Goal: Check status: Check status

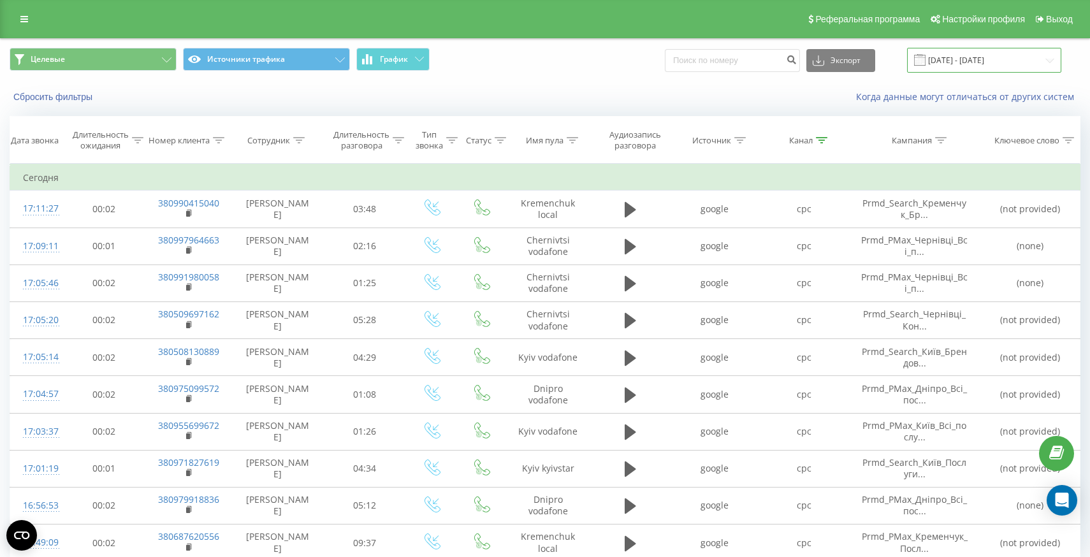
click at [964, 66] on input "[DATE] - [DATE]" at bounding box center [984, 60] width 154 height 25
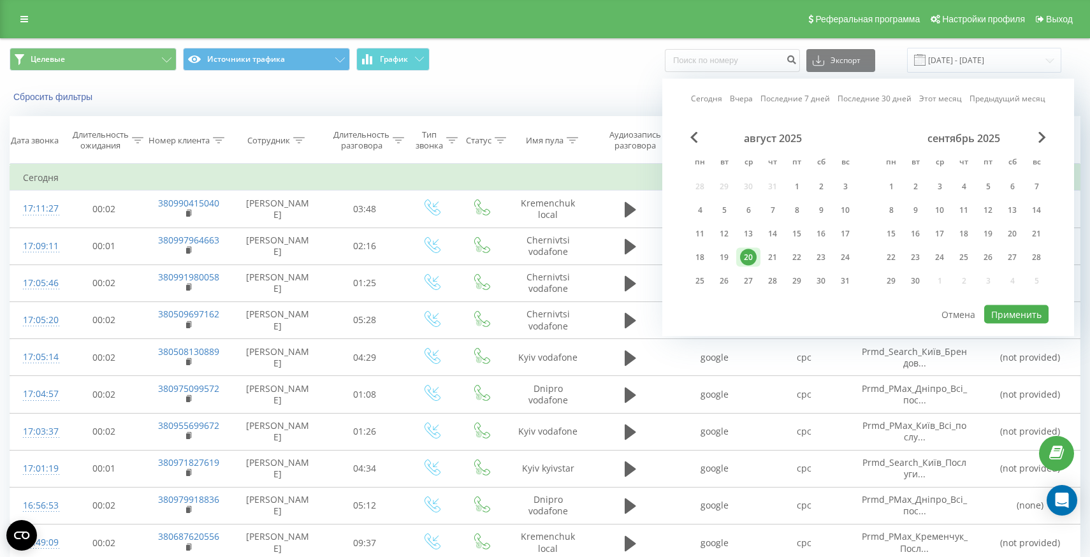
click at [753, 252] on div "20" at bounding box center [748, 257] width 17 height 17
click at [1009, 309] on button "Применить" at bounding box center [1017, 314] width 64 height 18
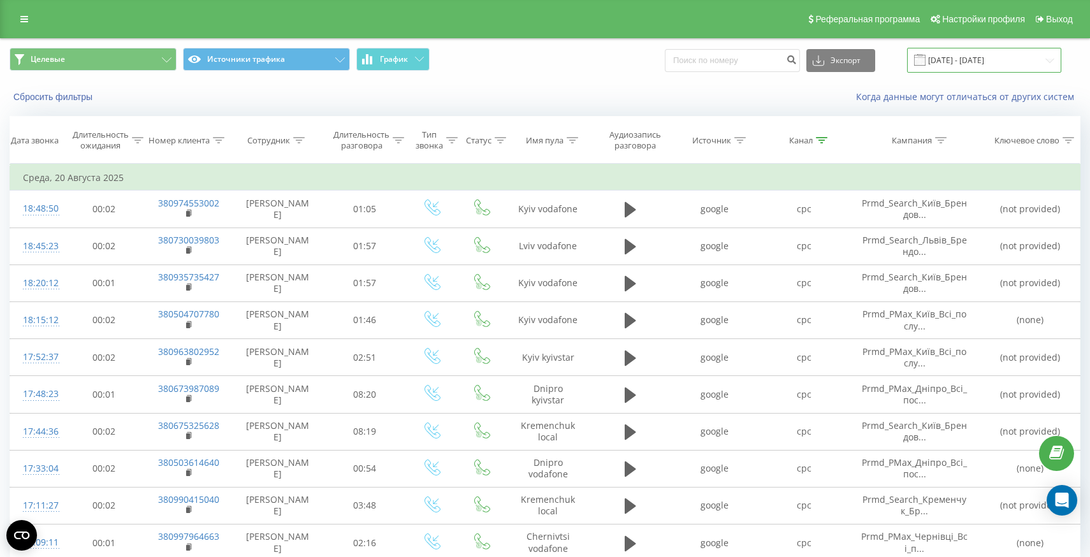
click at [958, 57] on input "[DATE] - [DATE]" at bounding box center [984, 60] width 154 height 25
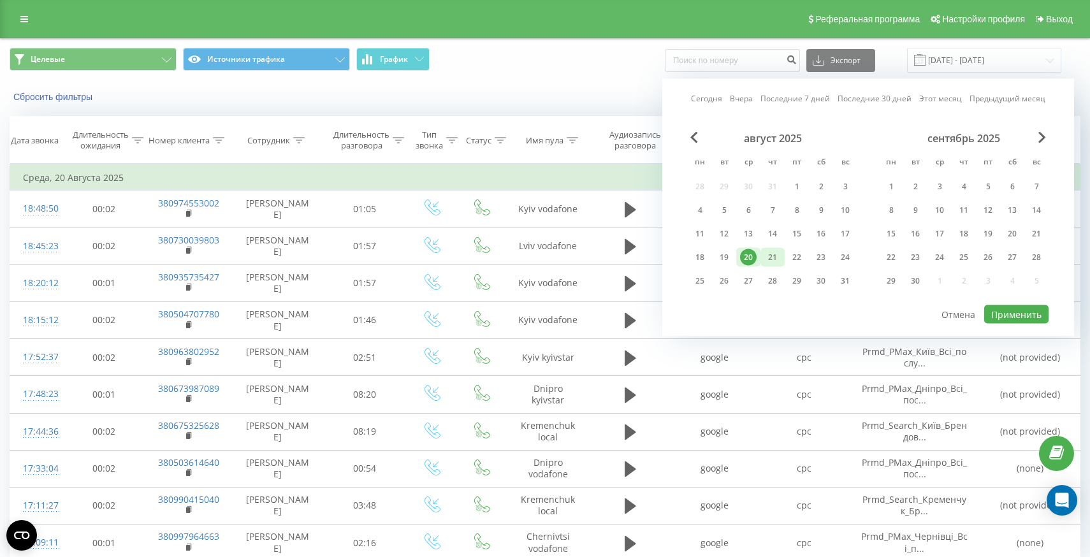
click at [768, 253] on div "21" at bounding box center [773, 257] width 17 height 17
click at [1009, 319] on button "Применить" at bounding box center [1017, 314] width 64 height 18
type input "[DATE] - [DATE]"
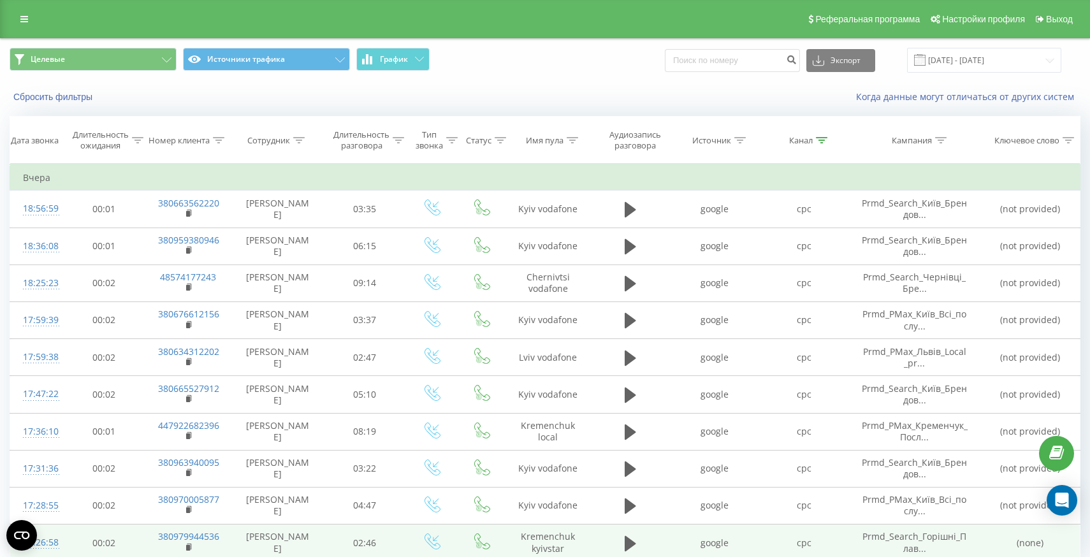
scroll to position [1, 0]
